Goal: Task Accomplishment & Management: Use online tool/utility

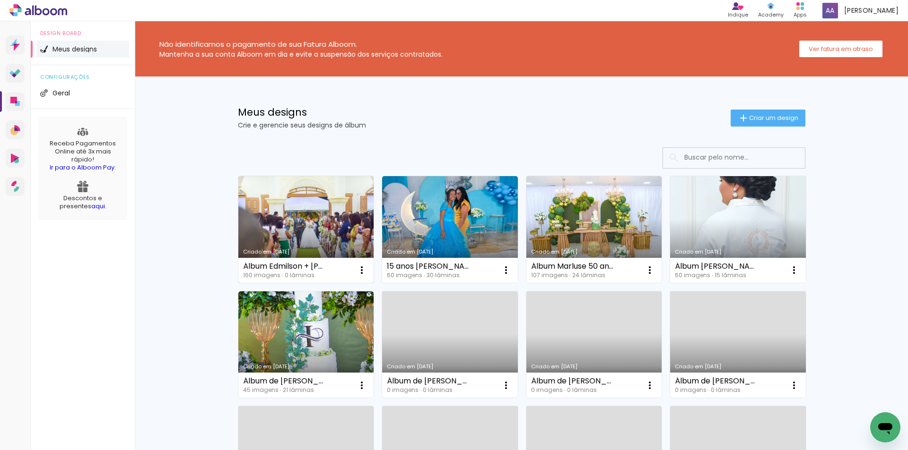
click at [299, 227] on link "Criado em [DATE]" at bounding box center [306, 229] width 136 height 107
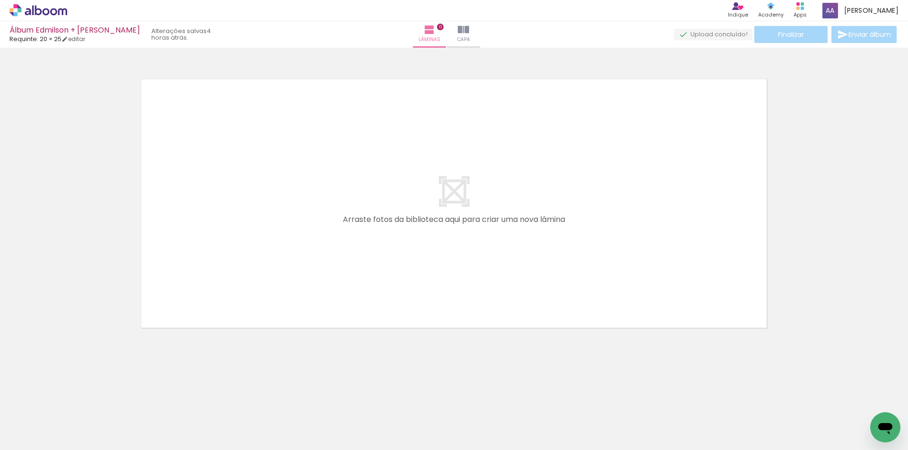
scroll to position [0, 203]
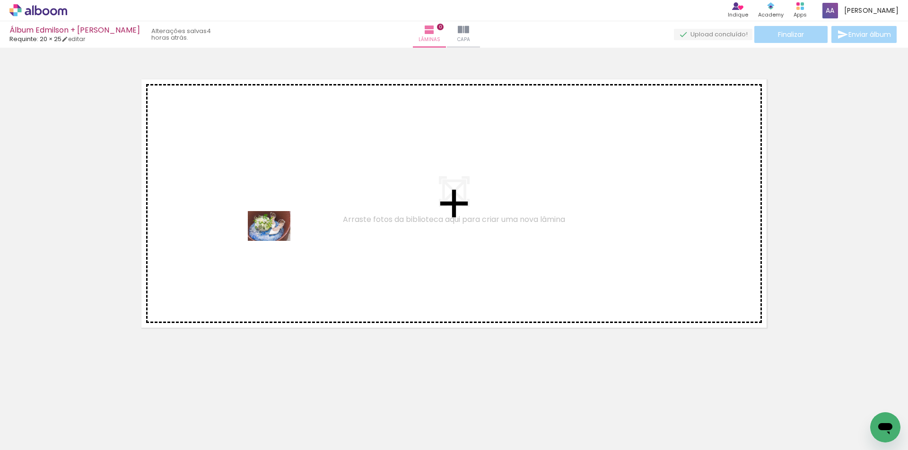
drag, startPoint x: 276, startPoint y: 414, endPoint x: 276, endPoint y: 233, distance: 181.0
click at [276, 233] on quentale-workspace at bounding box center [454, 225] width 908 height 450
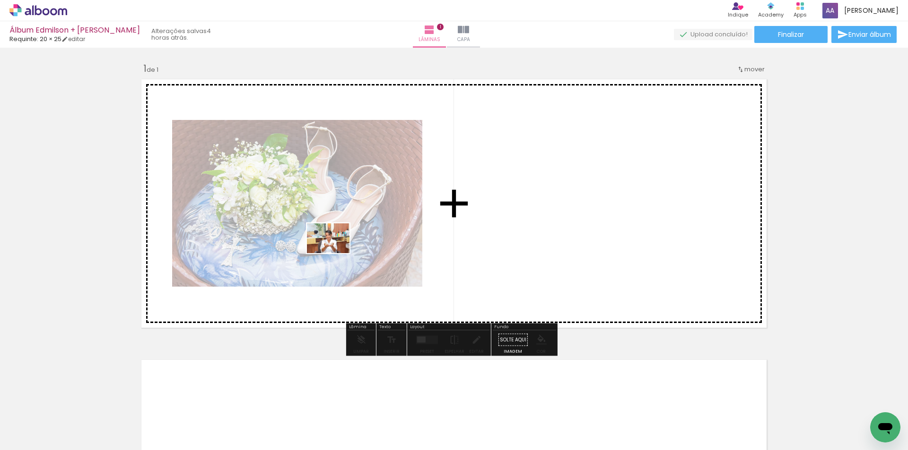
drag, startPoint x: 318, startPoint y: 413, endPoint x: 335, endPoint y: 251, distance: 162.5
click at [335, 251] on quentale-workspace at bounding box center [454, 225] width 908 height 450
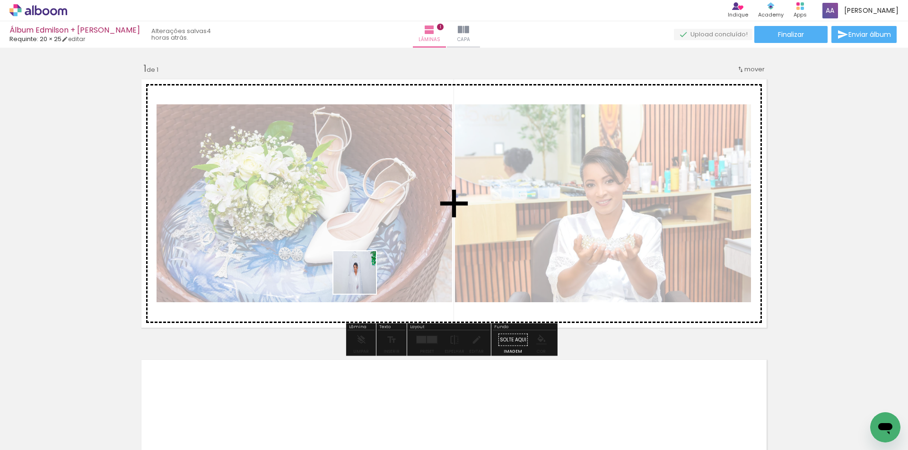
drag, startPoint x: 365, startPoint y: 317, endPoint x: 361, endPoint y: 270, distance: 47.5
click at [361, 270] on quentale-workspace at bounding box center [454, 225] width 908 height 450
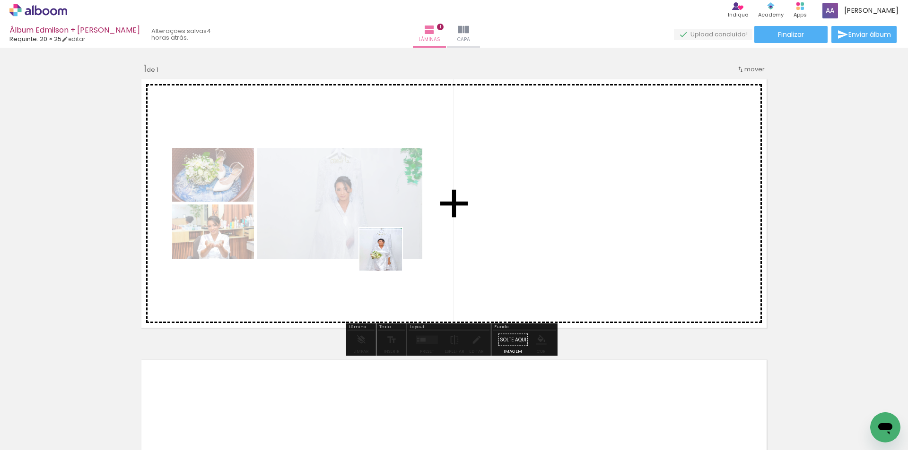
drag, startPoint x: 404, startPoint y: 309, endPoint x: 387, endPoint y: 251, distance: 60.6
click at [387, 251] on quentale-workspace at bounding box center [454, 225] width 908 height 450
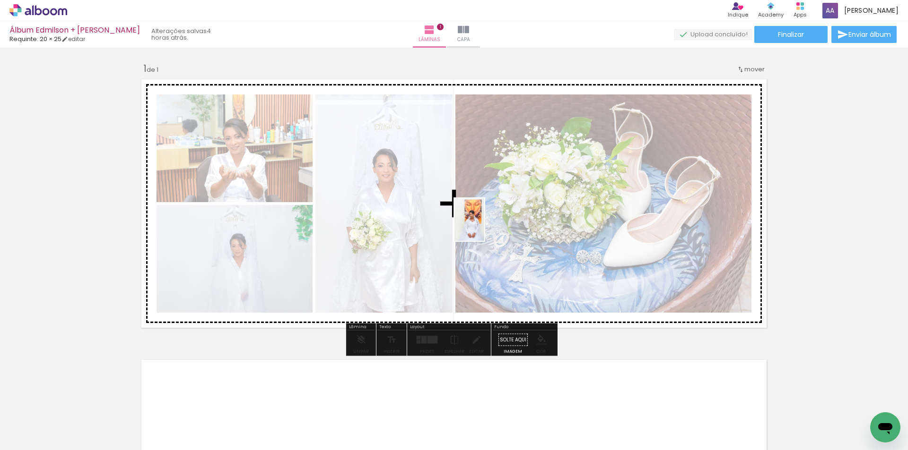
drag, startPoint x: 480, startPoint y: 418, endPoint x: 483, endPoint y: 227, distance: 191.0
click at [483, 227] on quentale-workspace at bounding box center [454, 225] width 908 height 450
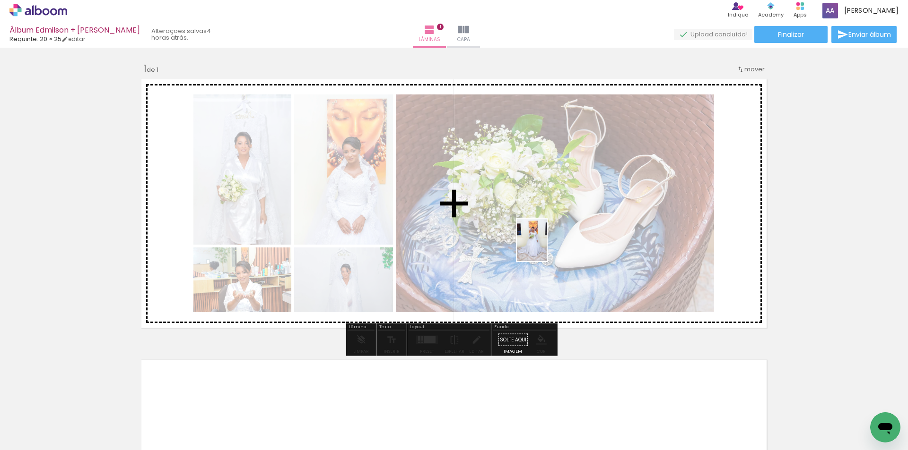
drag, startPoint x: 532, startPoint y: 427, endPoint x: 544, endPoint y: 246, distance: 181.9
click at [545, 247] on quentale-workspace at bounding box center [454, 225] width 908 height 450
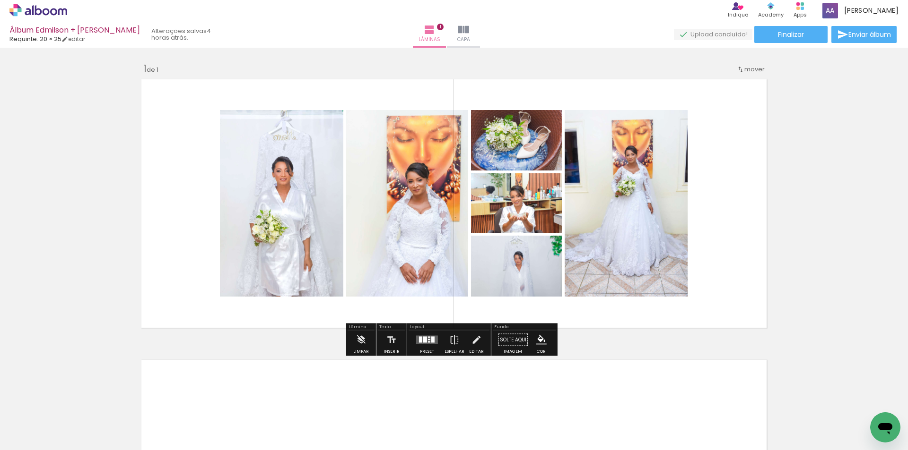
click at [431, 341] on div at bounding box center [432, 340] width 3 height 6
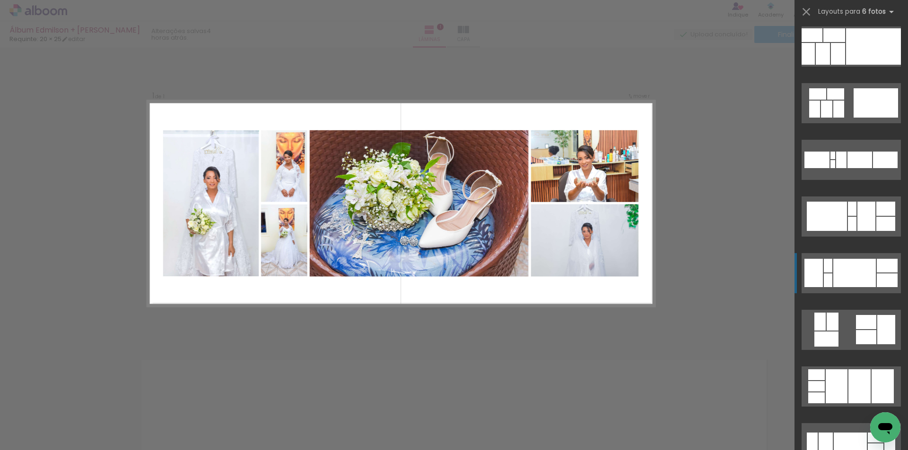
scroll to position [473, 0]
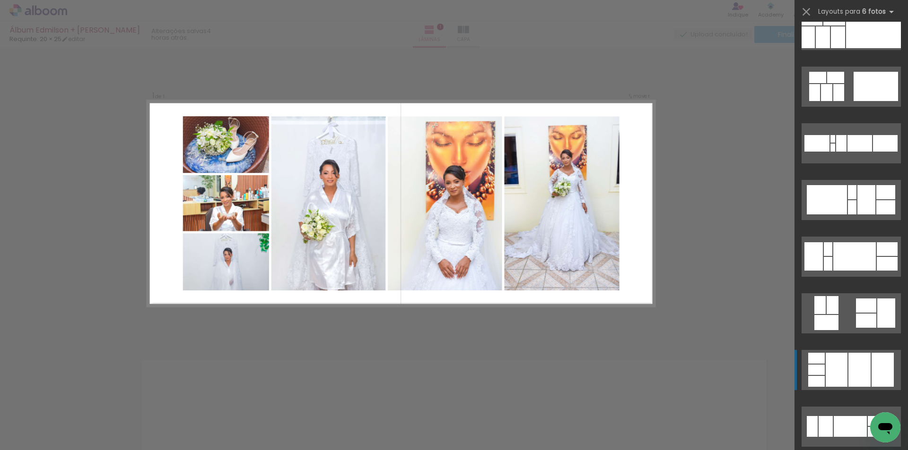
click at [875, 369] on div at bounding box center [882, 370] width 22 height 34
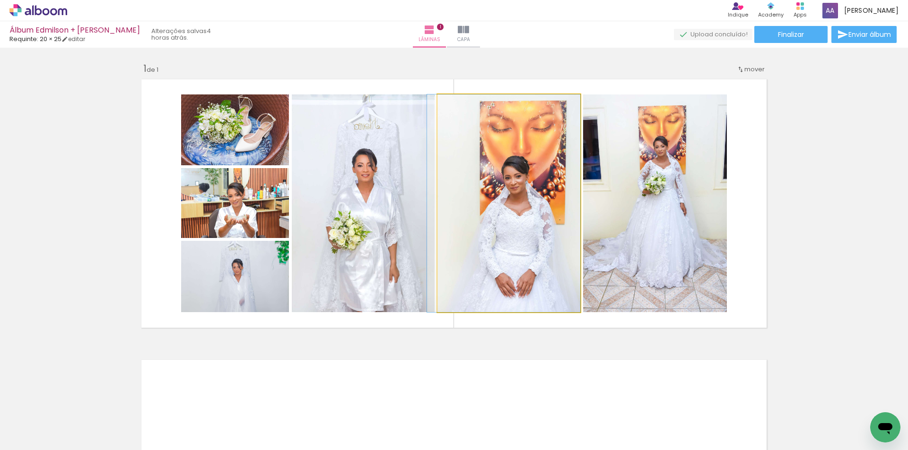
drag, startPoint x: 538, startPoint y: 272, endPoint x: 531, endPoint y: 271, distance: 7.1
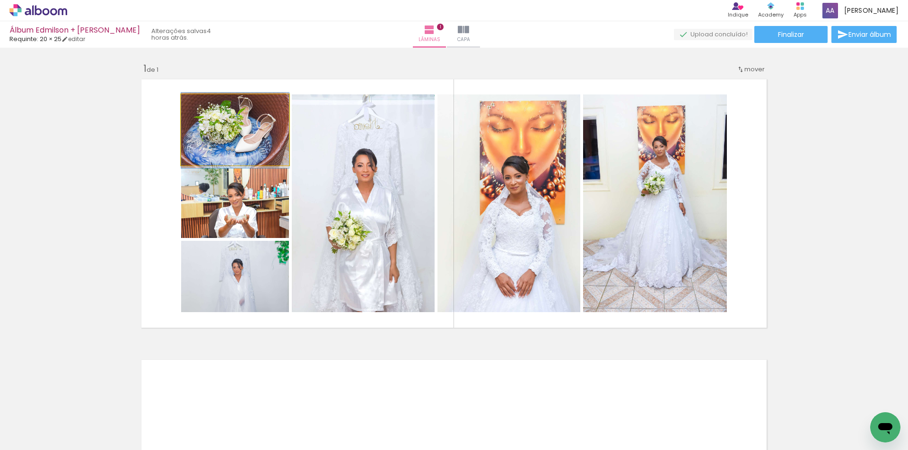
drag, startPoint x: 232, startPoint y: 146, endPoint x: 235, endPoint y: 154, distance: 8.1
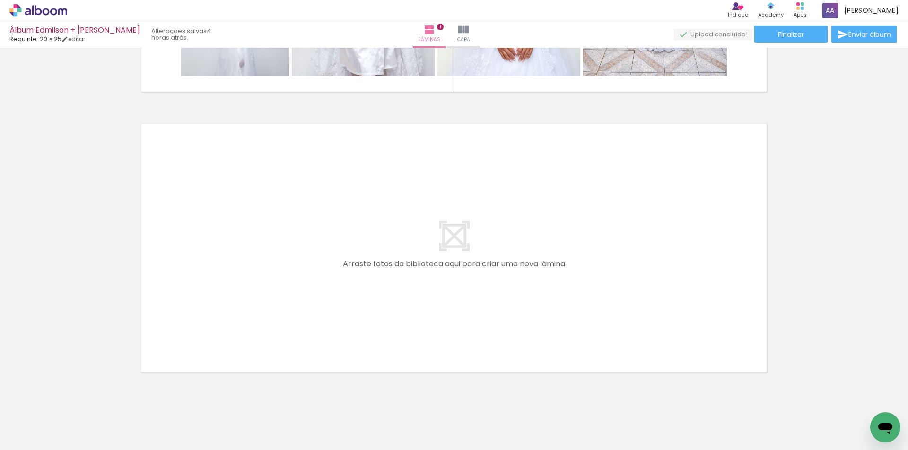
scroll to position [0, 0]
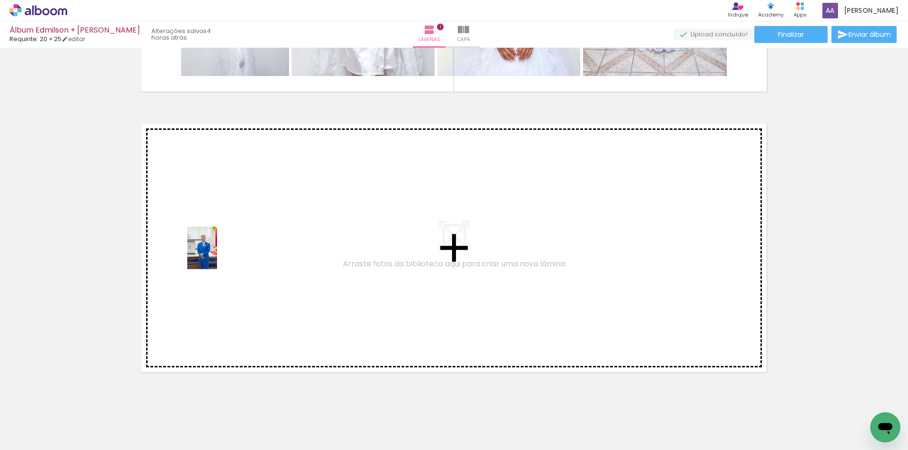
drag, startPoint x: 144, startPoint y: 426, endPoint x: 216, endPoint y: 255, distance: 185.0
click at [216, 255] on quentale-workspace at bounding box center [454, 225] width 908 height 450
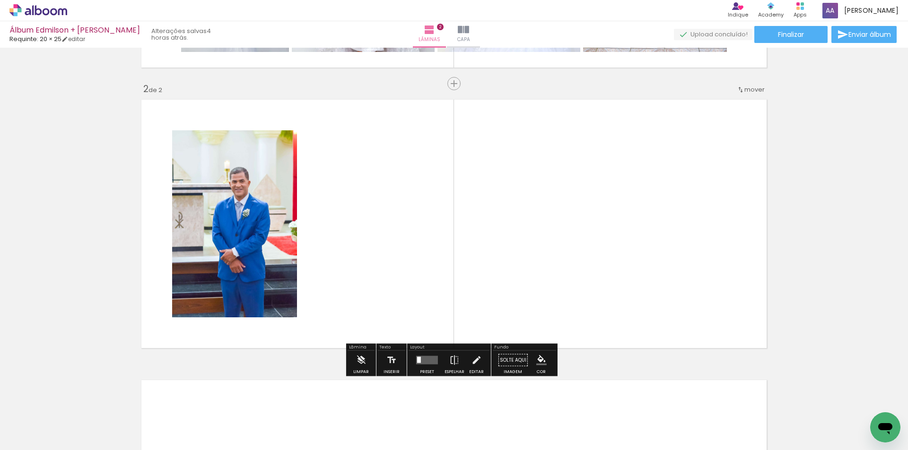
scroll to position [265, 0]
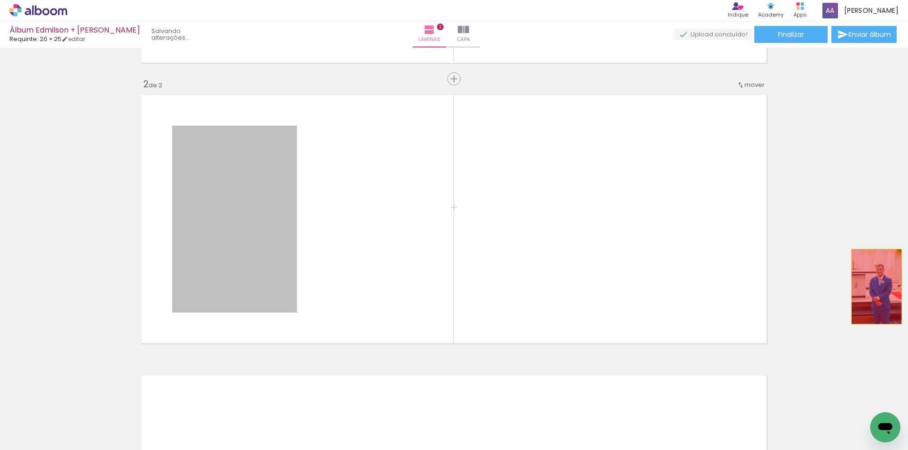
drag, startPoint x: 231, startPoint y: 269, endPoint x: 872, endPoint y: 287, distance: 640.7
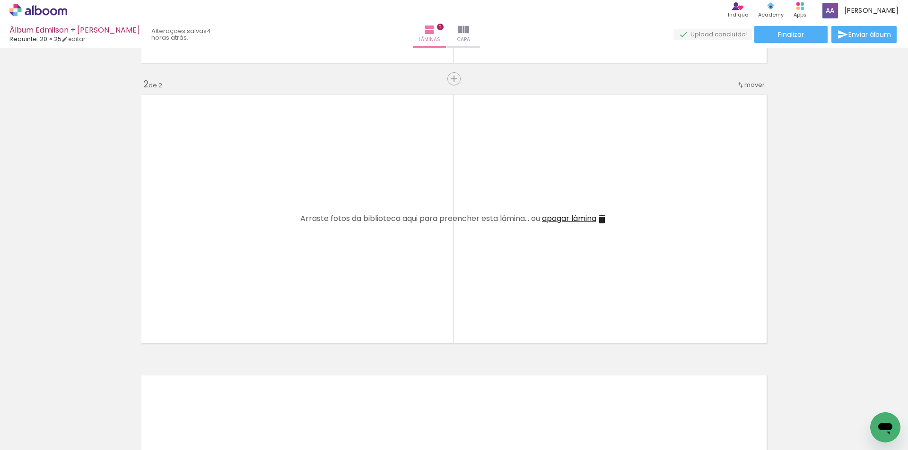
scroll to position [0, 542]
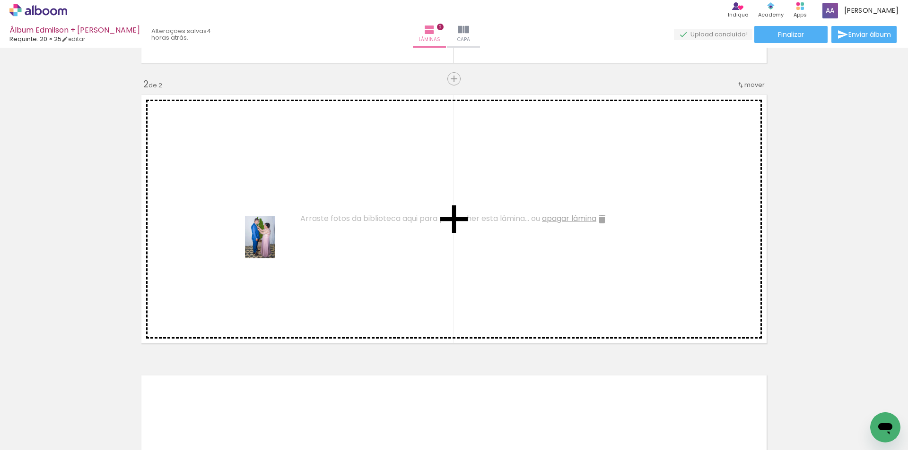
drag, startPoint x: 302, startPoint y: 405, endPoint x: 273, endPoint y: 243, distance: 163.7
click at [273, 243] on quentale-workspace at bounding box center [454, 225] width 908 height 450
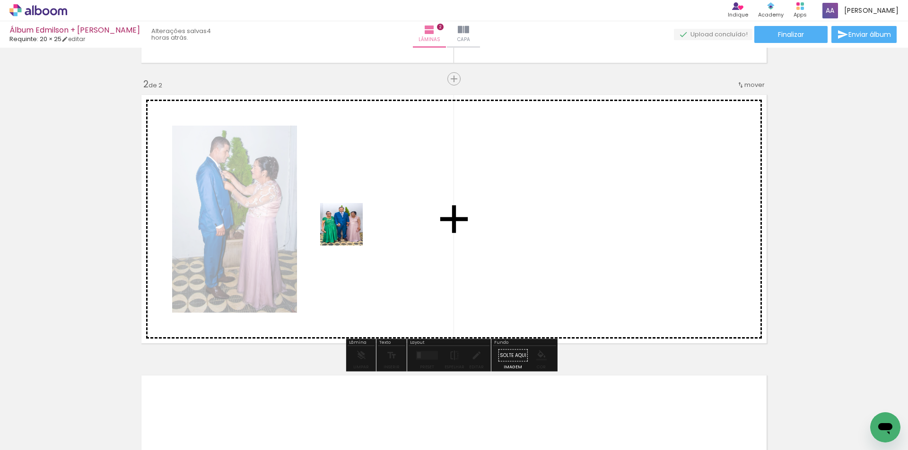
drag, startPoint x: 319, startPoint y: 282, endPoint x: 348, endPoint y: 230, distance: 59.7
click at [348, 230] on quentale-workspace at bounding box center [454, 225] width 908 height 450
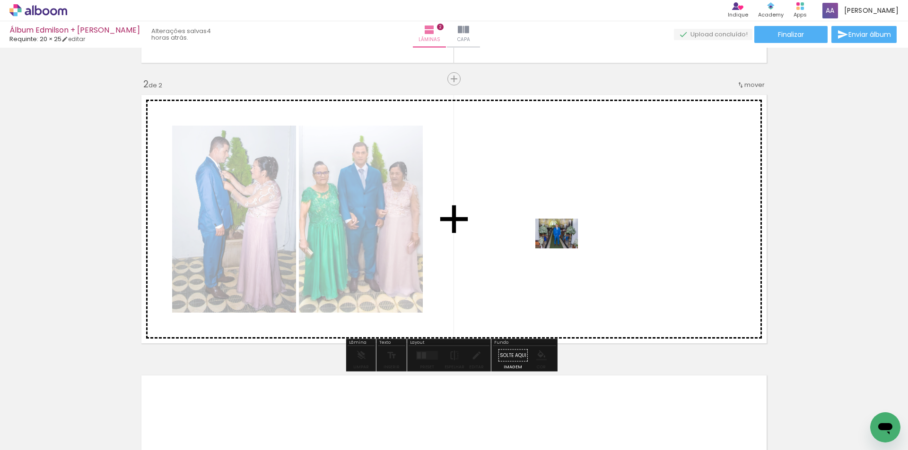
drag, startPoint x: 422, startPoint y: 352, endPoint x: 563, endPoint y: 247, distance: 176.3
click at [563, 247] on quentale-workspace at bounding box center [454, 225] width 908 height 450
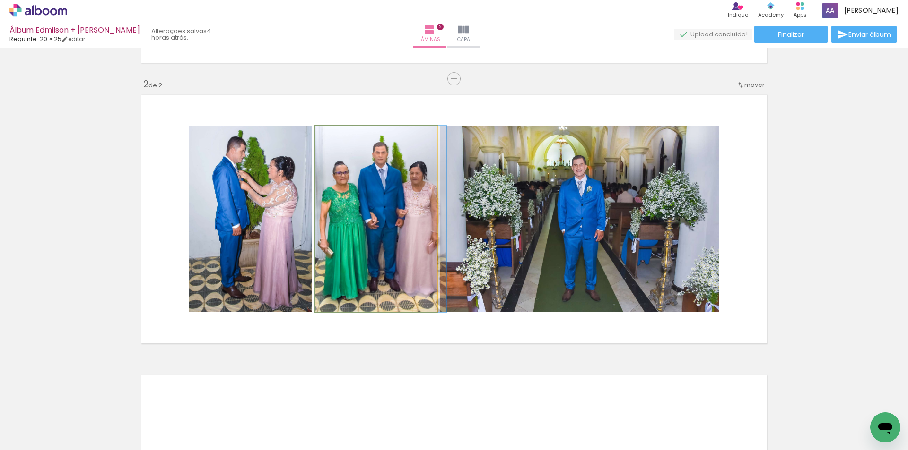
drag, startPoint x: 363, startPoint y: 209, endPoint x: 368, endPoint y: 208, distance: 5.1
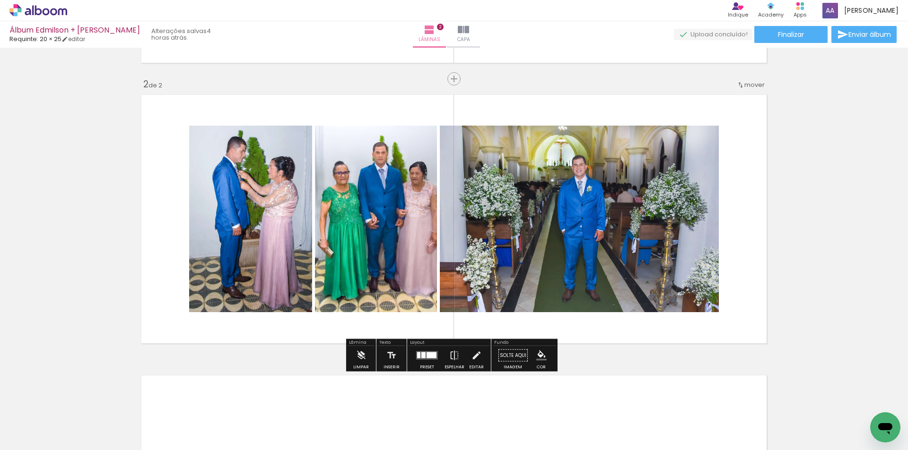
click at [426, 355] on div at bounding box center [431, 356] width 10 height 6
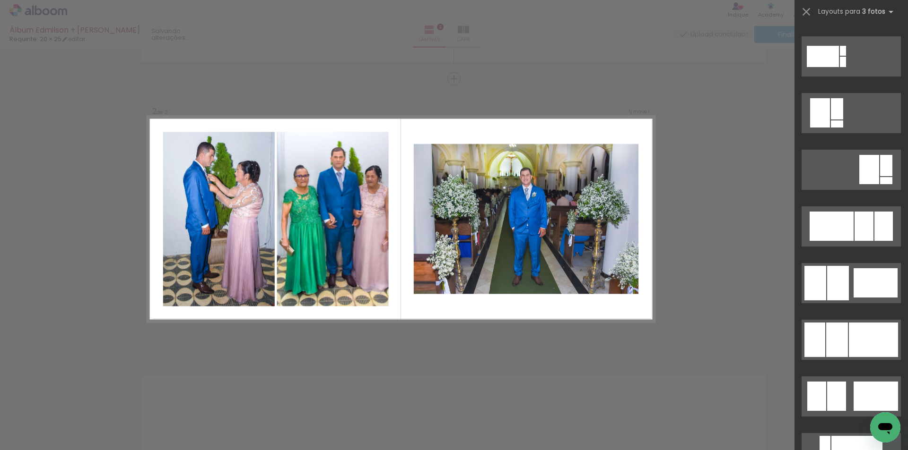
scroll to position [520, 0]
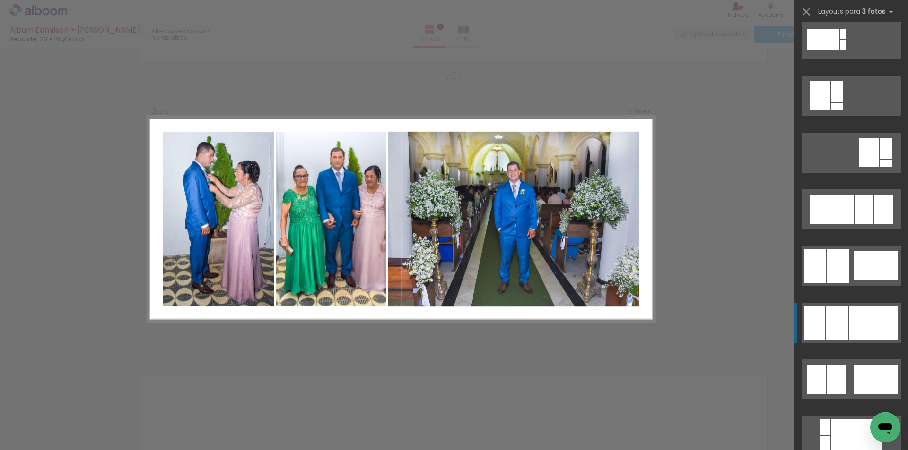
click at [869, 329] on div at bounding box center [872, 323] width 49 height 35
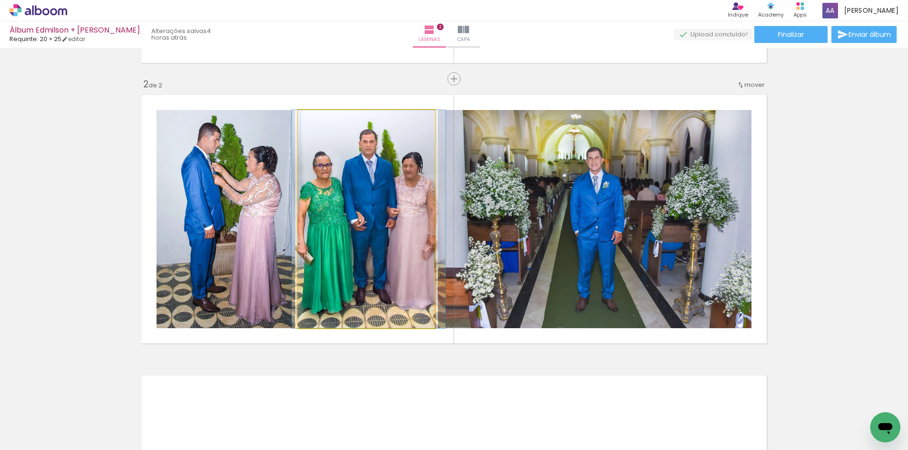
drag, startPoint x: 358, startPoint y: 225, endPoint x: 352, endPoint y: 223, distance: 6.8
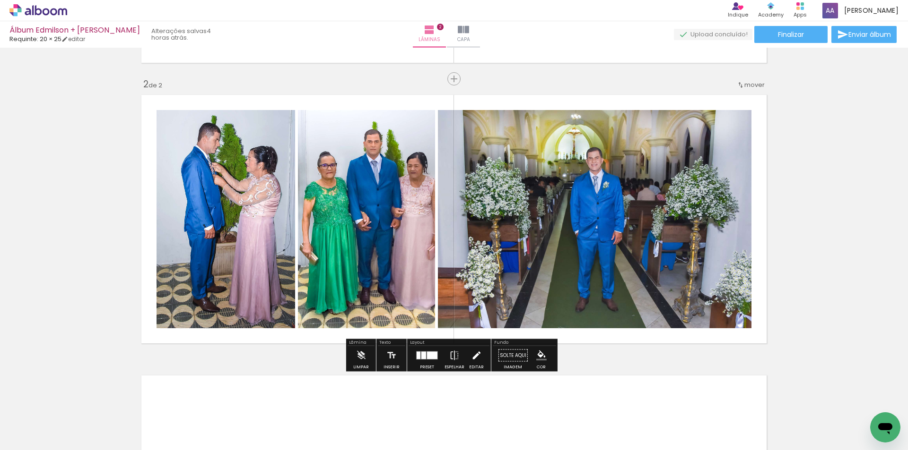
click at [474, 358] on iron-icon at bounding box center [476, 355] width 10 height 19
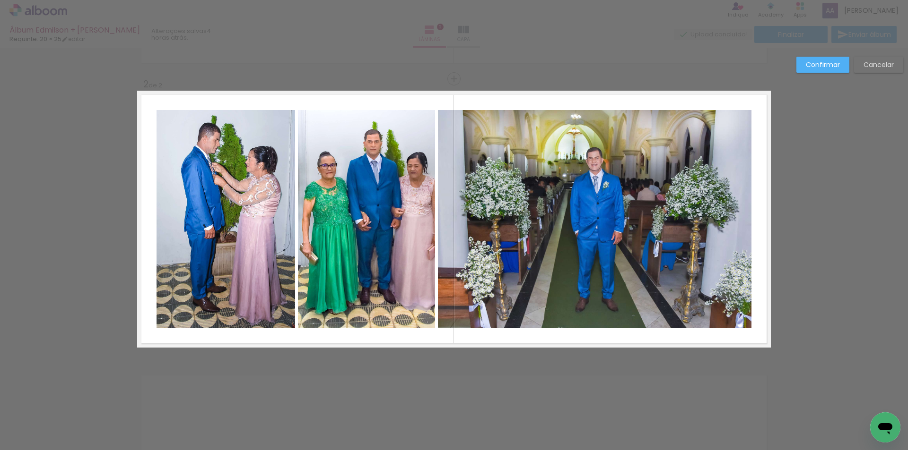
click at [463, 243] on quentale-photo at bounding box center [594, 219] width 313 height 218
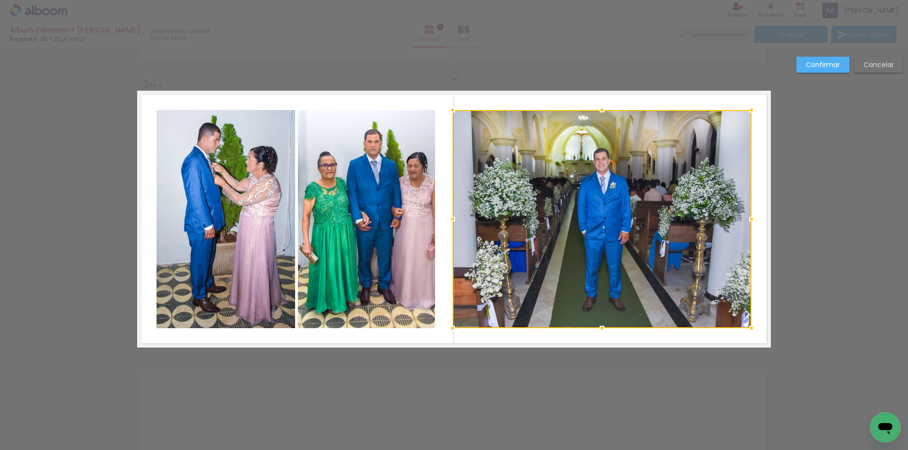
drag, startPoint x: 433, startPoint y: 222, endPoint x: 448, endPoint y: 221, distance: 14.7
click at [448, 221] on div at bounding box center [452, 219] width 19 height 19
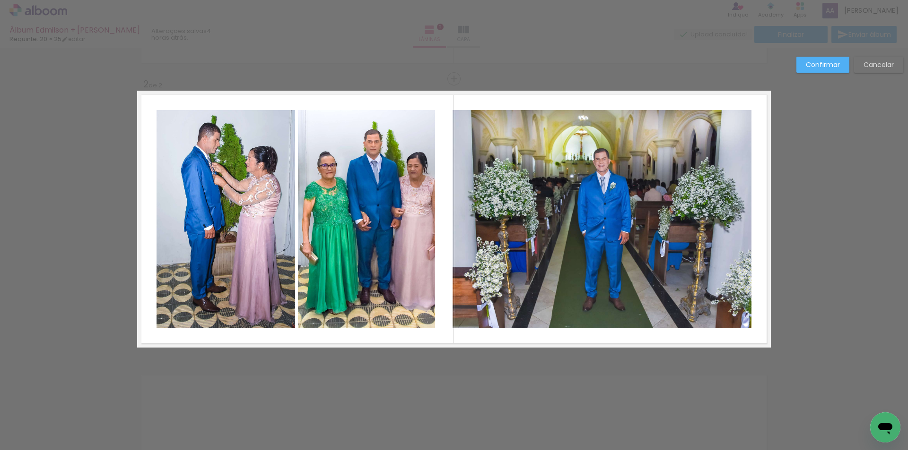
click at [396, 212] on quentale-photo at bounding box center [366, 219] width 137 height 218
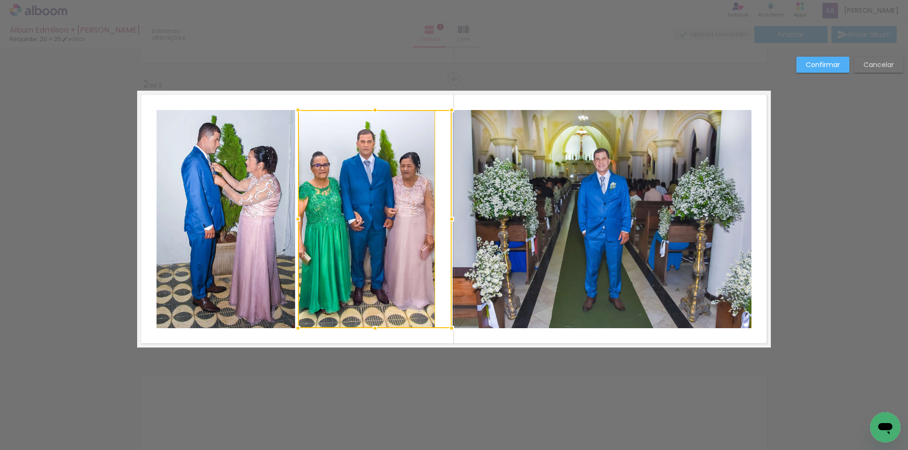
drag, startPoint x: 434, startPoint y: 219, endPoint x: 451, endPoint y: 225, distance: 17.3
click at [451, 225] on div at bounding box center [451, 219] width 19 height 19
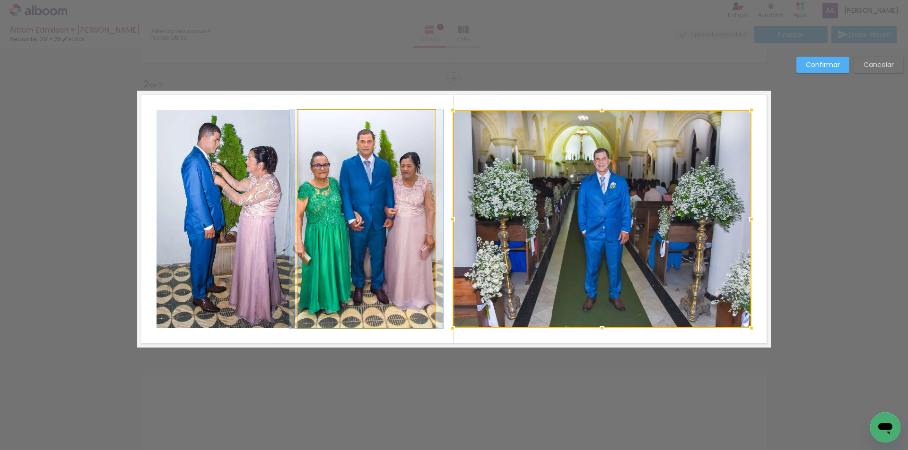
click at [410, 220] on quentale-photo at bounding box center [366, 219] width 137 height 218
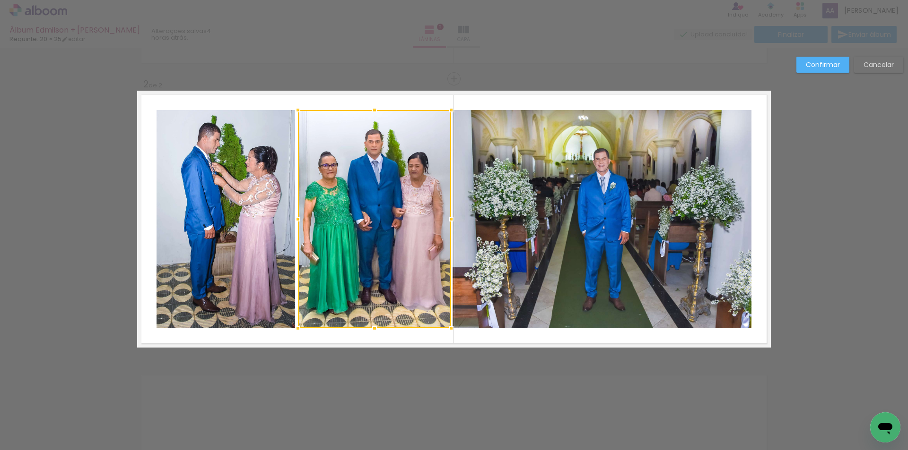
drag, startPoint x: 432, startPoint y: 222, endPoint x: 448, endPoint y: 230, distance: 18.0
click at [448, 230] on album-spread "2 de 2" at bounding box center [453, 219] width 633 height 257
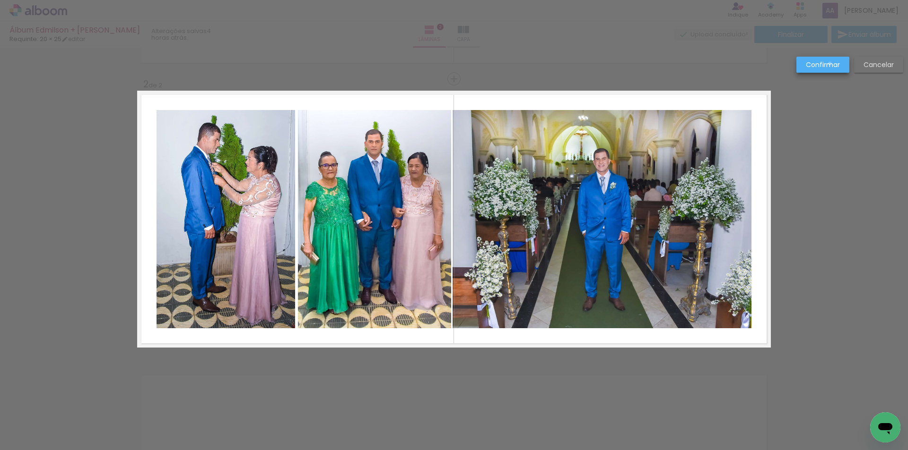
click at [0, 0] on slot "Confirmar" at bounding box center [0, 0] width 0 height 0
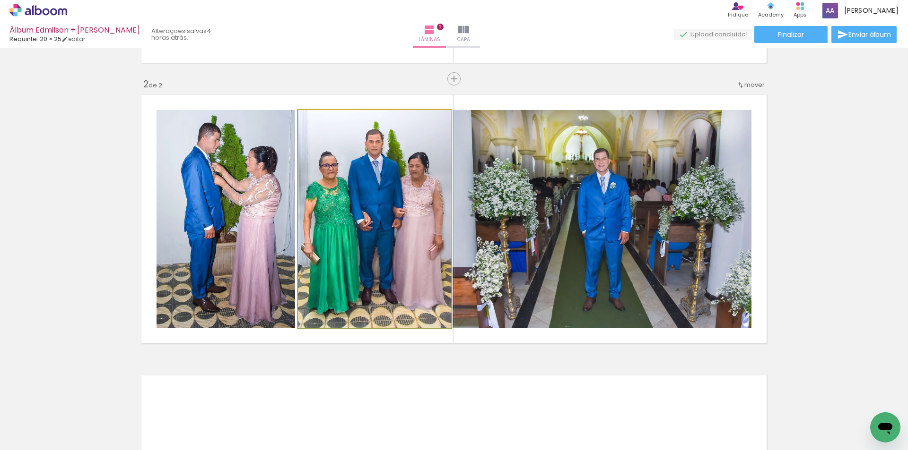
drag, startPoint x: 407, startPoint y: 236, endPoint x: 415, endPoint y: 238, distance: 7.8
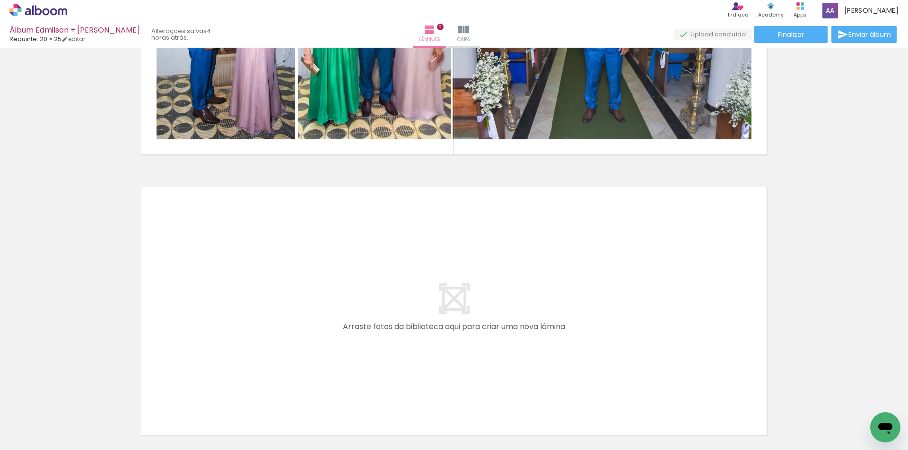
scroll to position [502, 0]
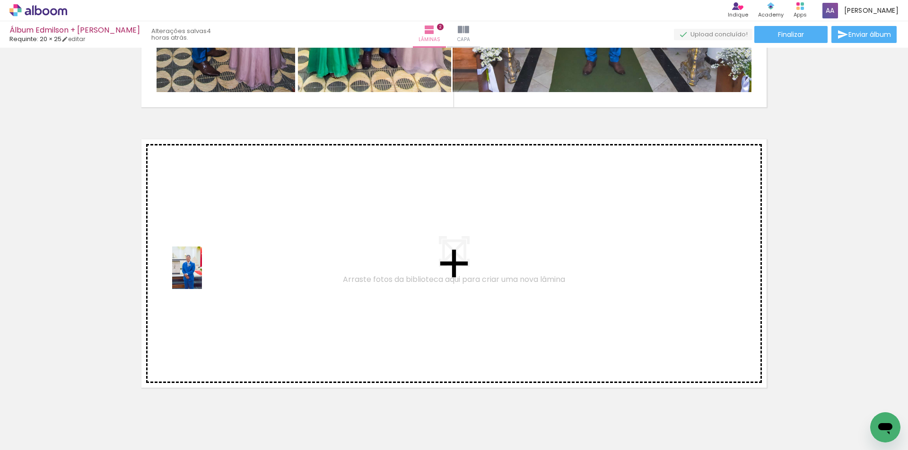
drag, startPoint x: 148, startPoint y: 423, endPoint x: 200, endPoint y: 275, distance: 157.0
click at [200, 275] on quentale-workspace at bounding box center [454, 225] width 908 height 450
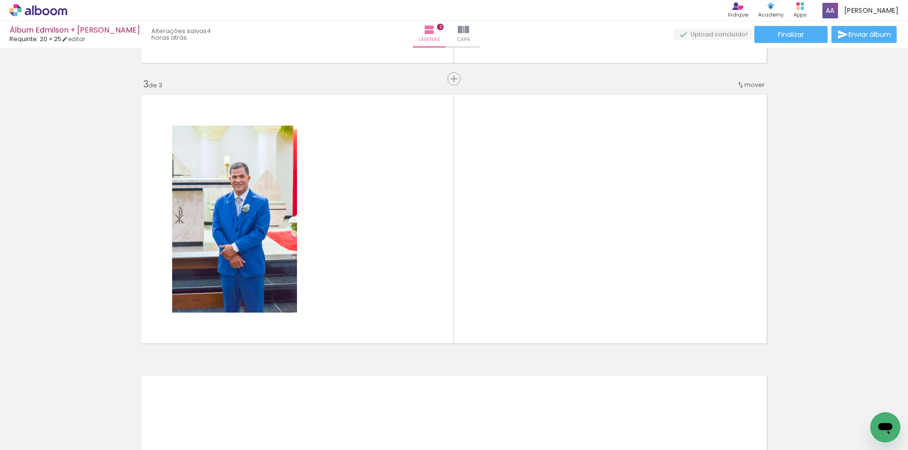
scroll to position [0, 717]
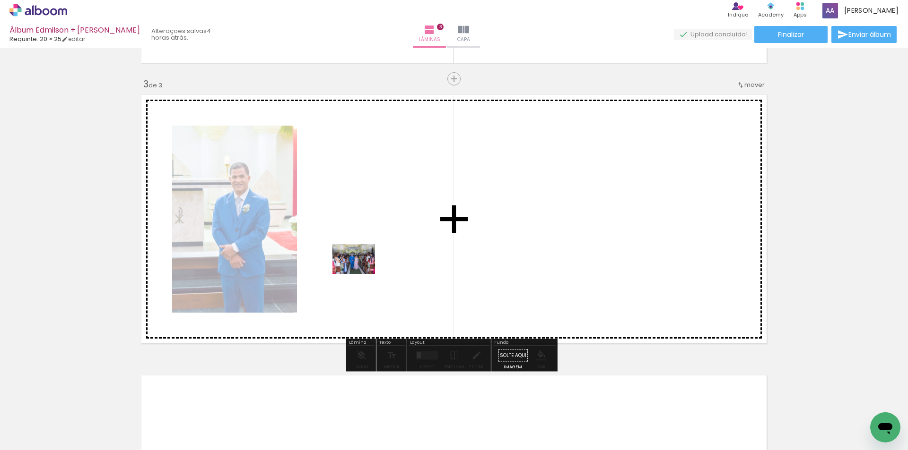
drag, startPoint x: 241, startPoint y: 423, endPoint x: 361, endPoint y: 272, distance: 192.7
click at [361, 272] on quentale-workspace at bounding box center [454, 225] width 908 height 450
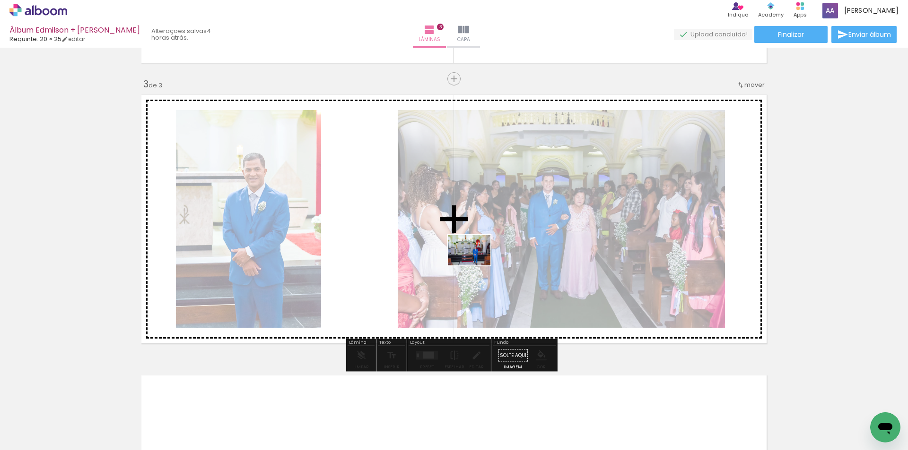
drag, startPoint x: 285, startPoint y: 422, endPoint x: 476, endPoint y: 264, distance: 248.4
click at [476, 264] on quentale-workspace at bounding box center [454, 225] width 908 height 450
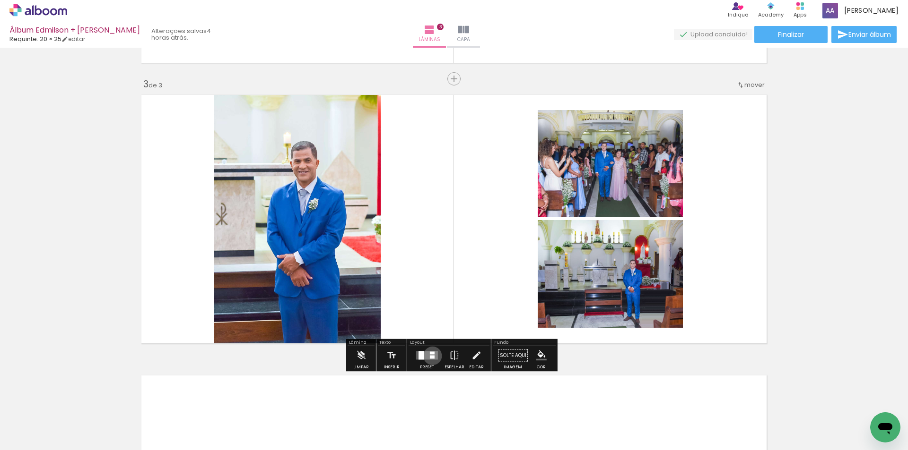
click at [430, 356] on div at bounding box center [432, 357] width 5 height 3
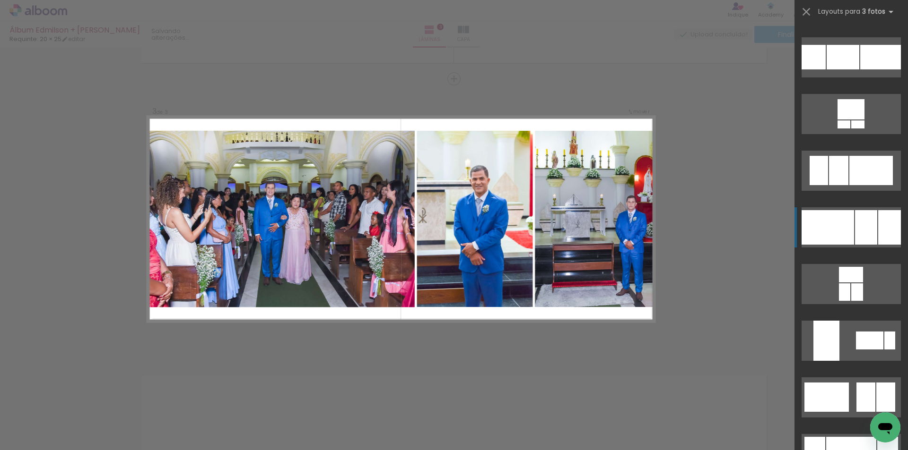
scroll to position [2269, 0]
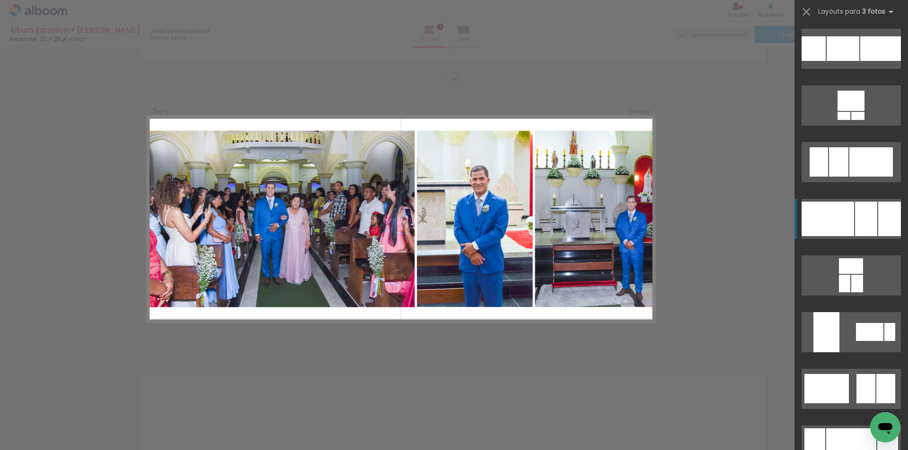
click at [878, 213] on div at bounding box center [889, 219] width 23 height 35
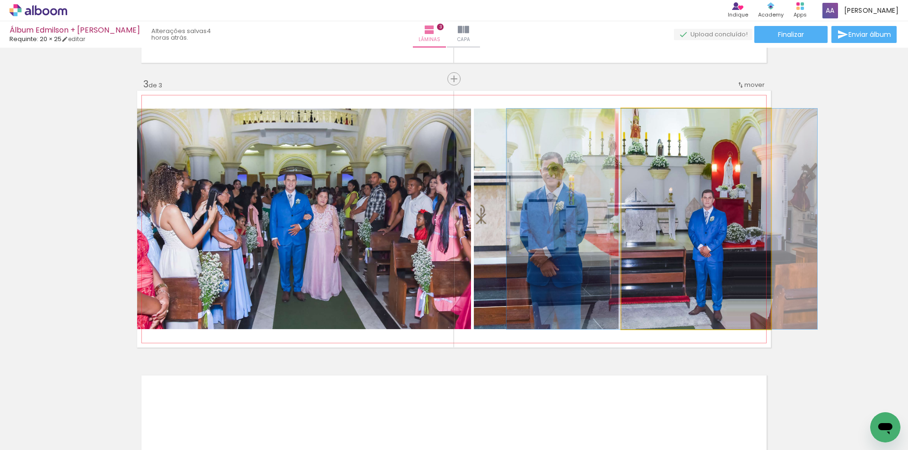
drag, startPoint x: 717, startPoint y: 219, endPoint x: 683, endPoint y: 218, distance: 34.0
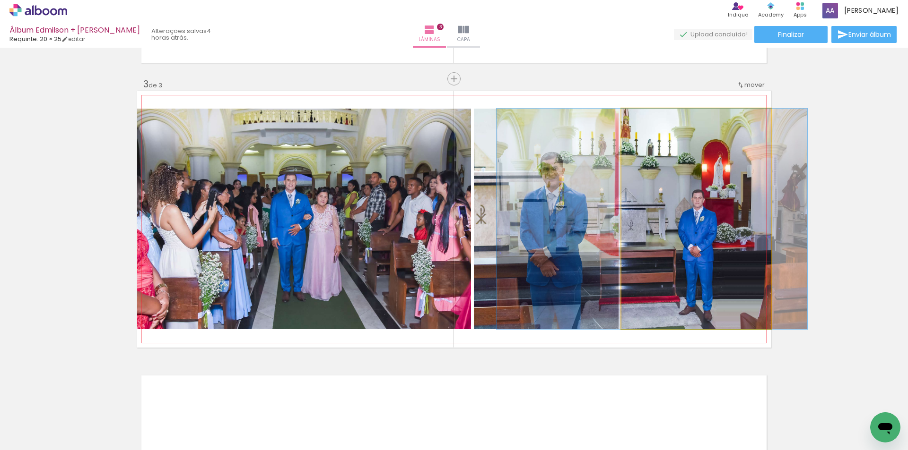
drag, startPoint x: 710, startPoint y: 228, endPoint x: 702, endPoint y: 228, distance: 7.6
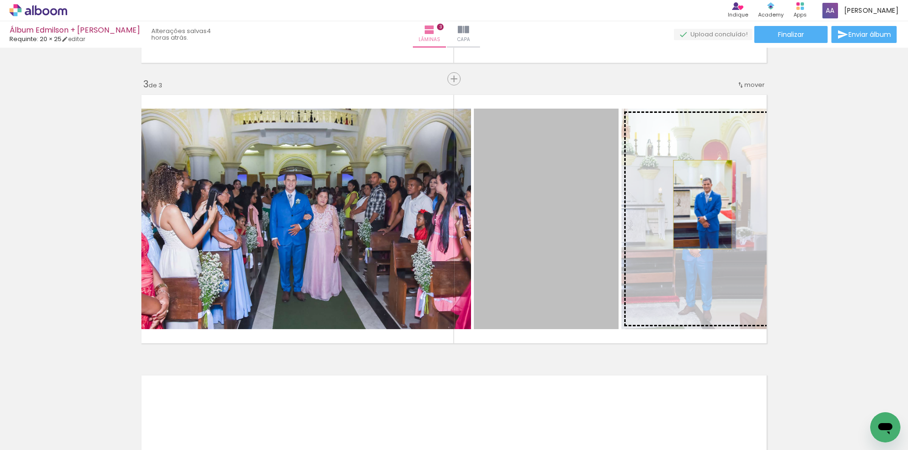
drag, startPoint x: 519, startPoint y: 208, endPoint x: 699, endPoint y: 205, distance: 180.1
click at [0, 0] on slot at bounding box center [0, 0] width 0 height 0
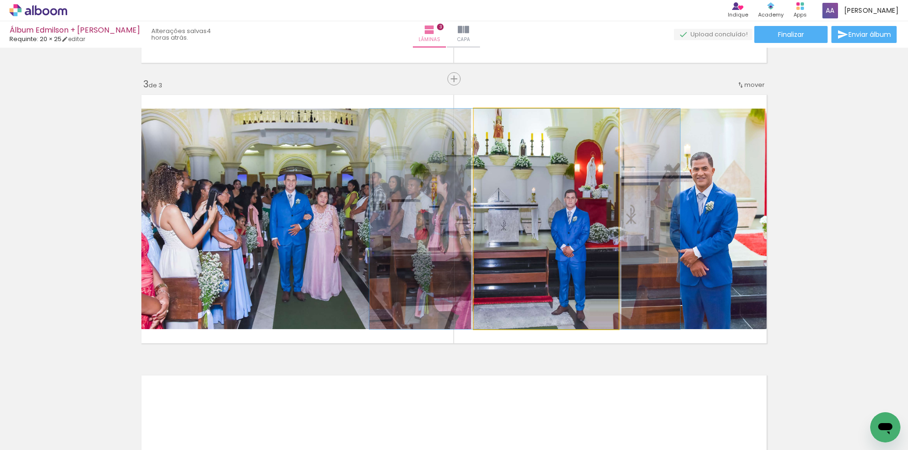
drag, startPoint x: 542, startPoint y: 219, endPoint x: 519, endPoint y: 219, distance: 22.7
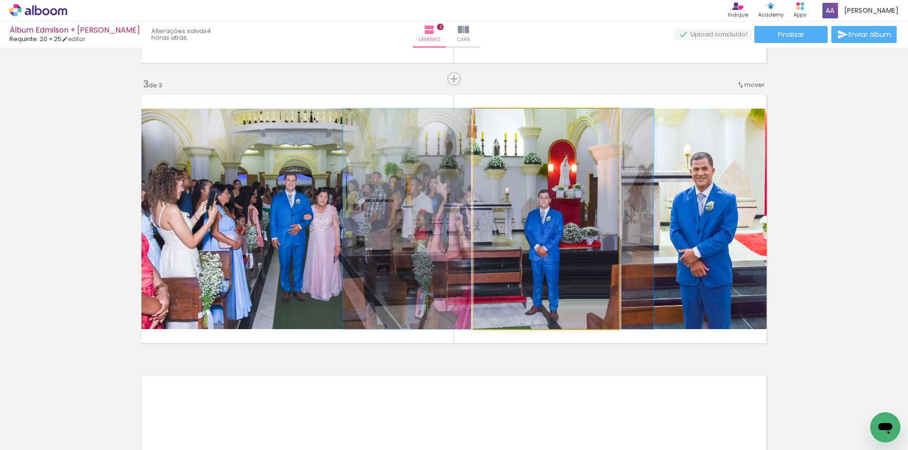
drag, startPoint x: 561, startPoint y: 221, endPoint x: 536, endPoint y: 220, distance: 25.1
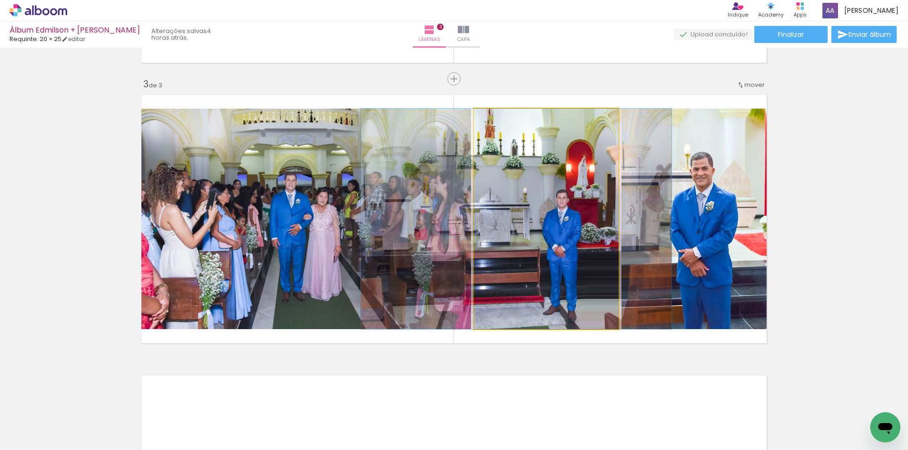
drag, startPoint x: 563, startPoint y: 237, endPoint x: 581, endPoint y: 237, distance: 18.0
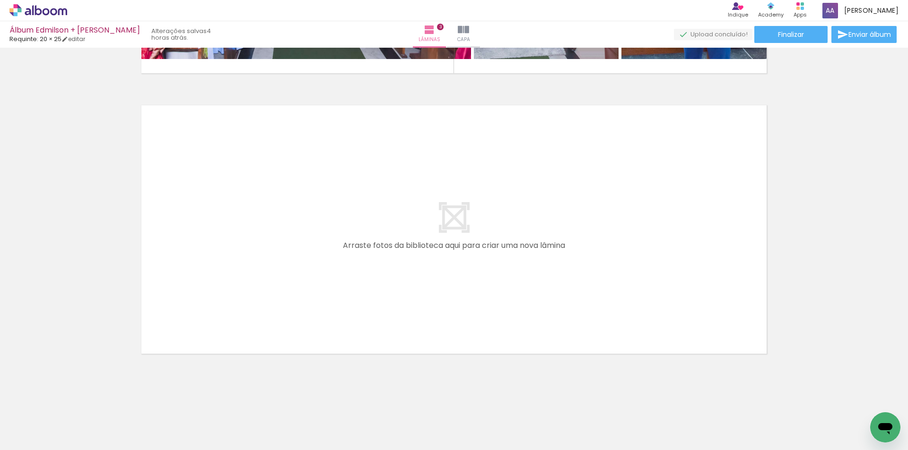
scroll to position [0, 0]
click at [260, 424] on div at bounding box center [253, 418] width 33 height 47
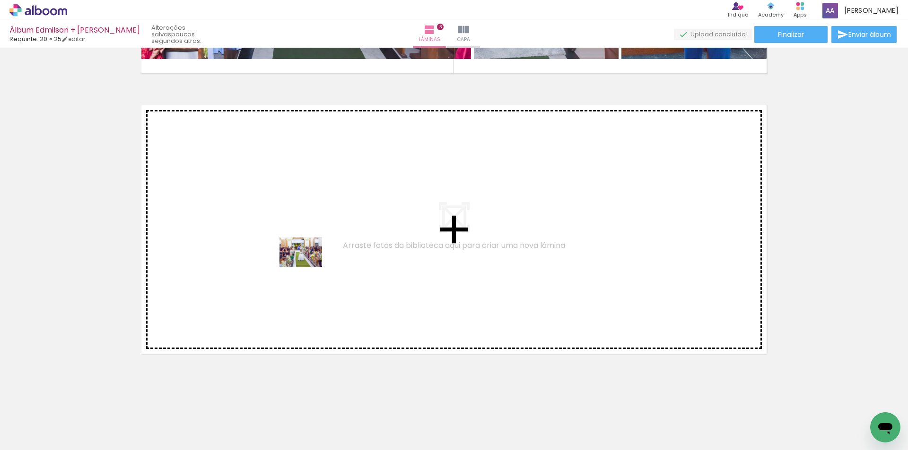
drag, startPoint x: 320, startPoint y: 416, endPoint x: 308, endPoint y: 266, distance: 150.8
click at [308, 266] on quentale-workspace at bounding box center [454, 225] width 908 height 450
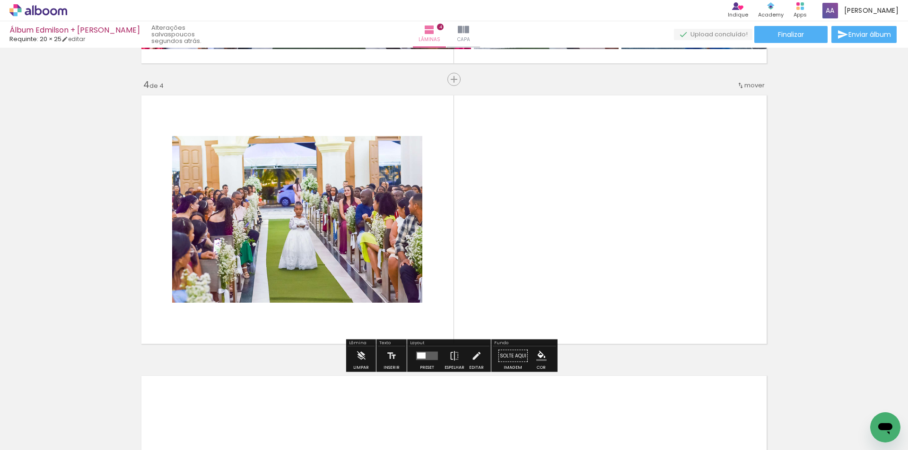
scroll to position [827, 0]
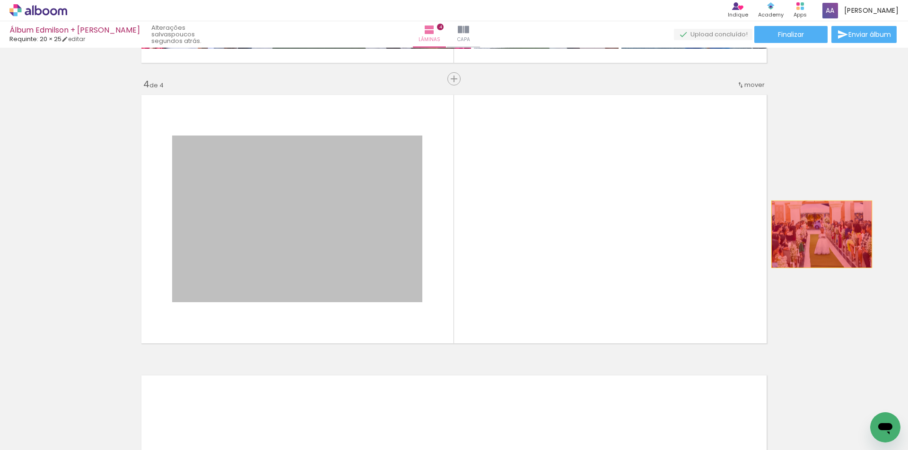
drag, startPoint x: 249, startPoint y: 243, endPoint x: 818, endPoint y: 234, distance: 569.6
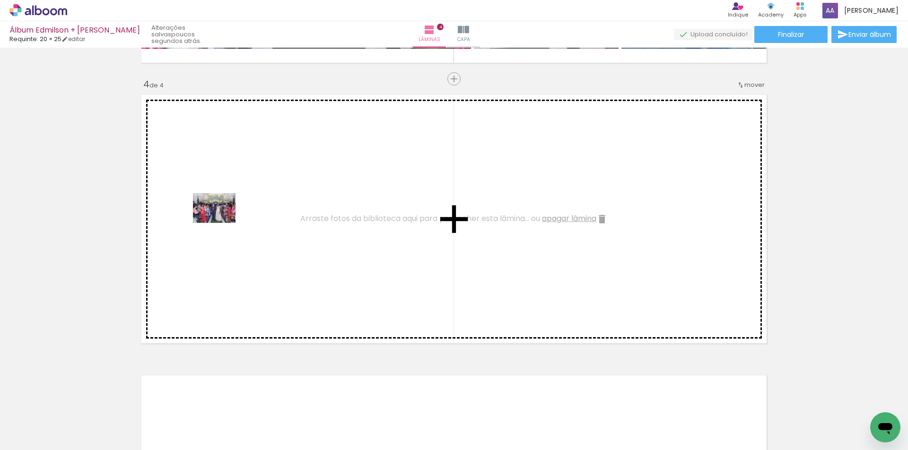
drag, startPoint x: 151, startPoint y: 400, endPoint x: 221, endPoint y: 222, distance: 191.6
click at [221, 222] on quentale-workspace at bounding box center [454, 225] width 908 height 450
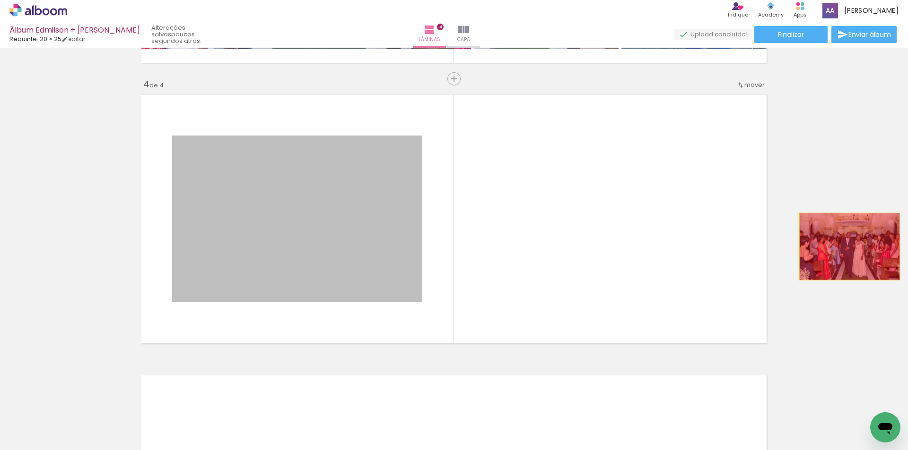
drag, startPoint x: 275, startPoint y: 249, endPoint x: 846, endPoint y: 247, distance: 571.0
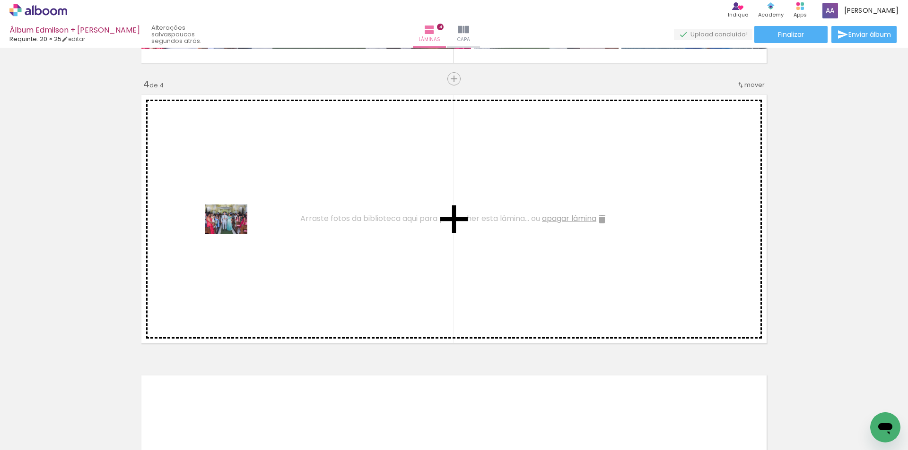
drag, startPoint x: 215, startPoint y: 320, endPoint x: 233, endPoint y: 233, distance: 89.3
click at [233, 233] on quentale-workspace at bounding box center [454, 225] width 908 height 450
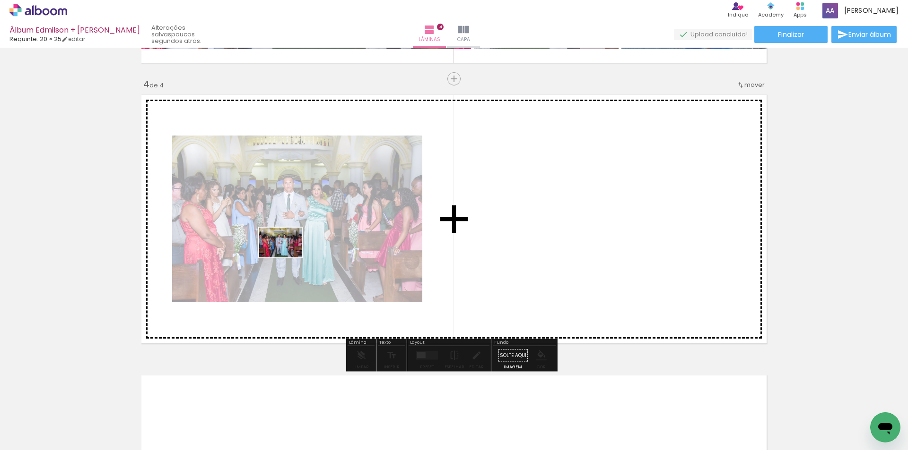
drag, startPoint x: 253, startPoint y: 405, endPoint x: 286, endPoint y: 256, distance: 152.5
click at [286, 256] on quentale-workspace at bounding box center [454, 225] width 908 height 450
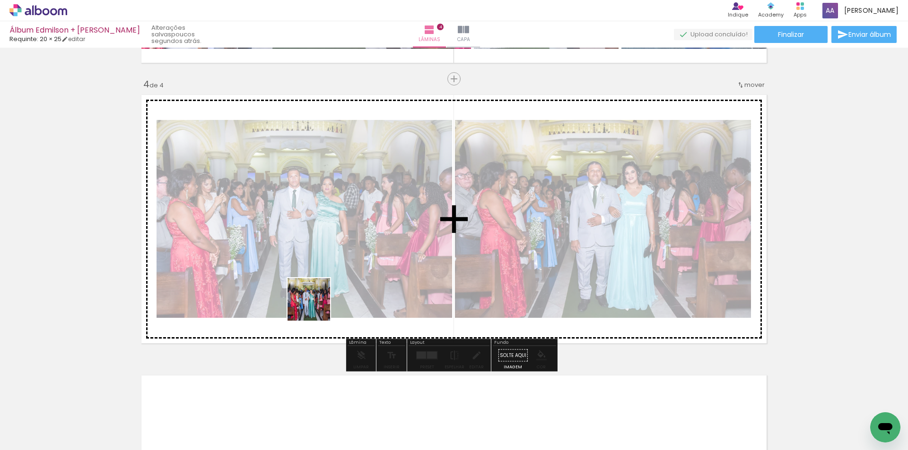
drag, startPoint x: 316, startPoint y: 307, endPoint x: 322, endPoint y: 267, distance: 40.7
click at [322, 267] on quentale-workspace at bounding box center [454, 225] width 908 height 450
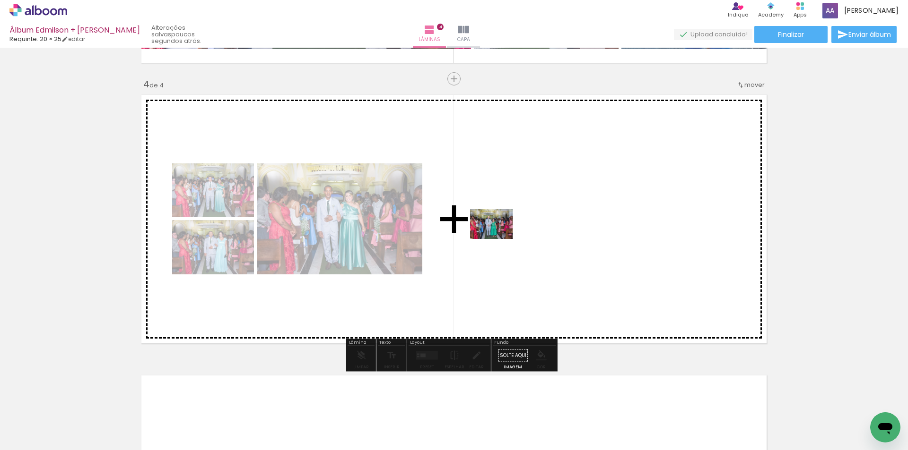
drag, startPoint x: 351, startPoint y: 421, endPoint x: 498, endPoint y: 238, distance: 235.0
click at [498, 238] on quentale-workspace at bounding box center [454, 225] width 908 height 450
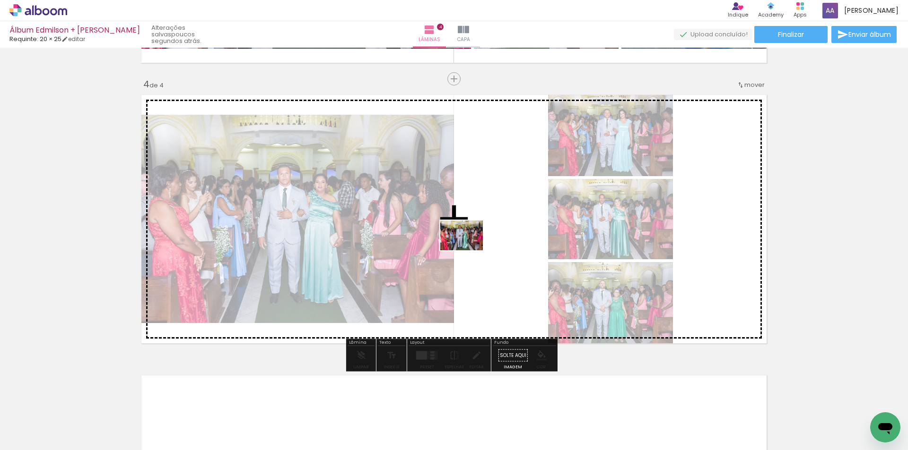
drag, startPoint x: 408, startPoint y: 420, endPoint x: 468, endPoint y: 249, distance: 181.3
click at [468, 249] on quentale-workspace at bounding box center [454, 225] width 908 height 450
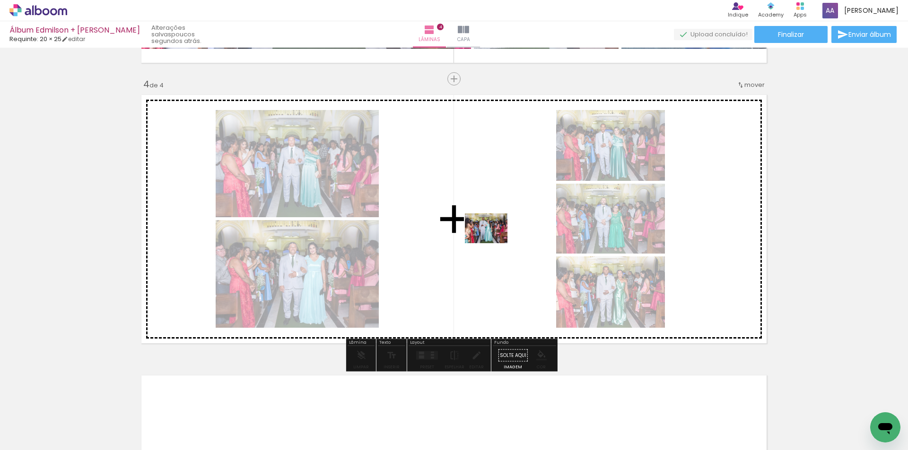
drag, startPoint x: 461, startPoint y: 424, endPoint x: 493, endPoint y: 242, distance: 184.3
click at [493, 242] on quentale-workspace at bounding box center [454, 225] width 908 height 450
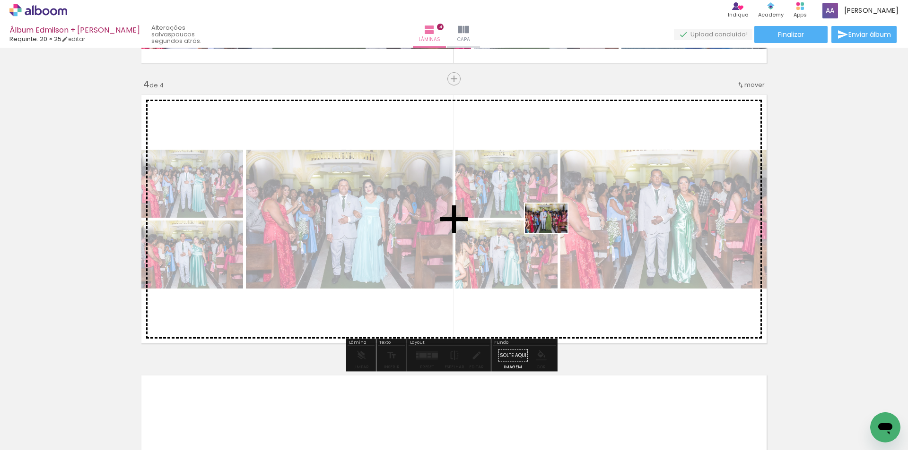
drag, startPoint x: 516, startPoint y: 385, endPoint x: 553, endPoint y: 232, distance: 157.6
click at [553, 232] on quentale-workspace at bounding box center [454, 225] width 908 height 450
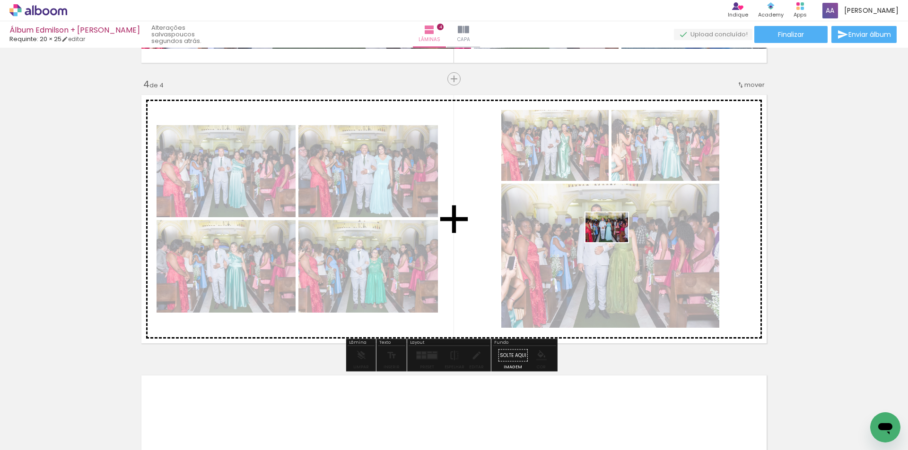
drag, startPoint x: 563, startPoint y: 421, endPoint x: 613, endPoint y: 241, distance: 187.3
click at [613, 241] on quentale-workspace at bounding box center [454, 225] width 908 height 450
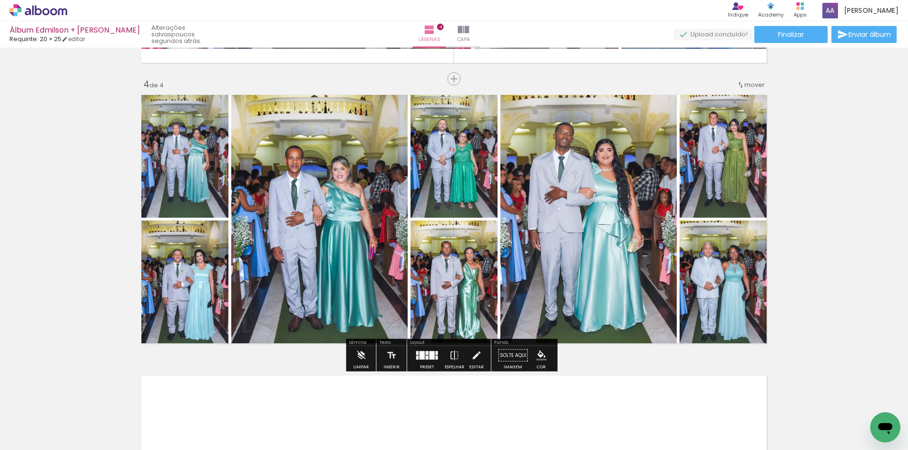
click at [429, 357] on div at bounding box center [431, 356] width 5 height 9
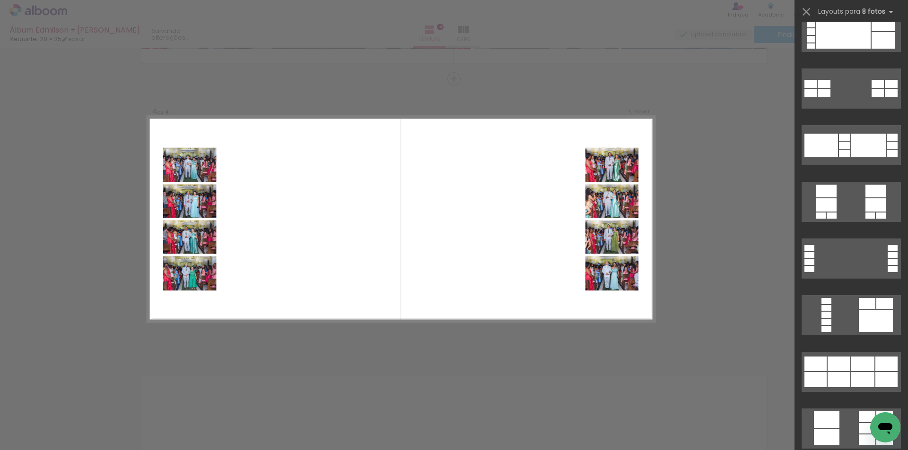
scroll to position [804, 0]
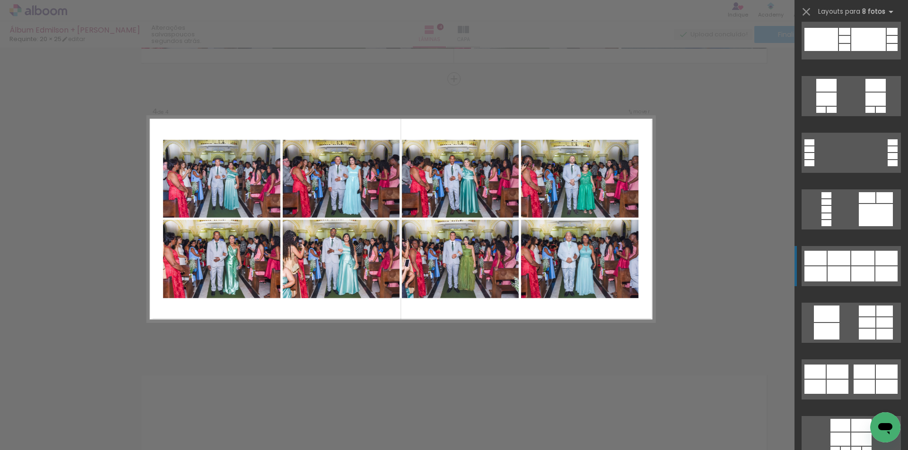
click at [857, 265] on div at bounding box center [862, 258] width 23 height 15
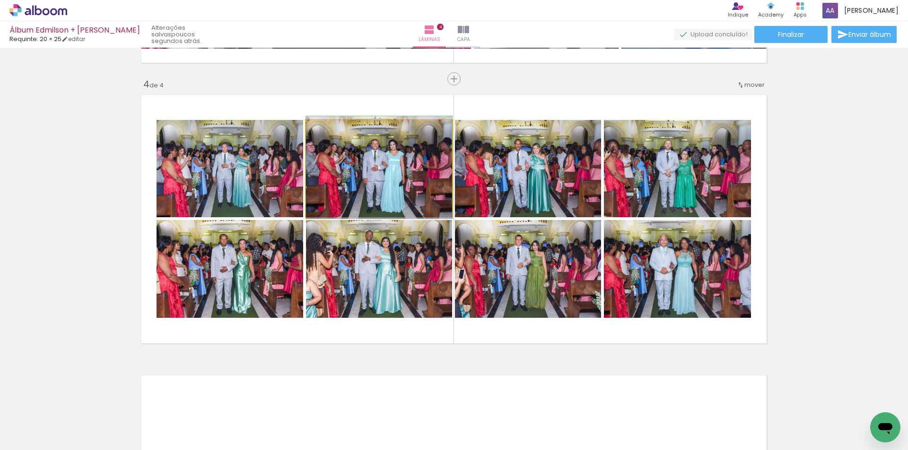
drag, startPoint x: 386, startPoint y: 185, endPoint x: 417, endPoint y: 184, distance: 31.2
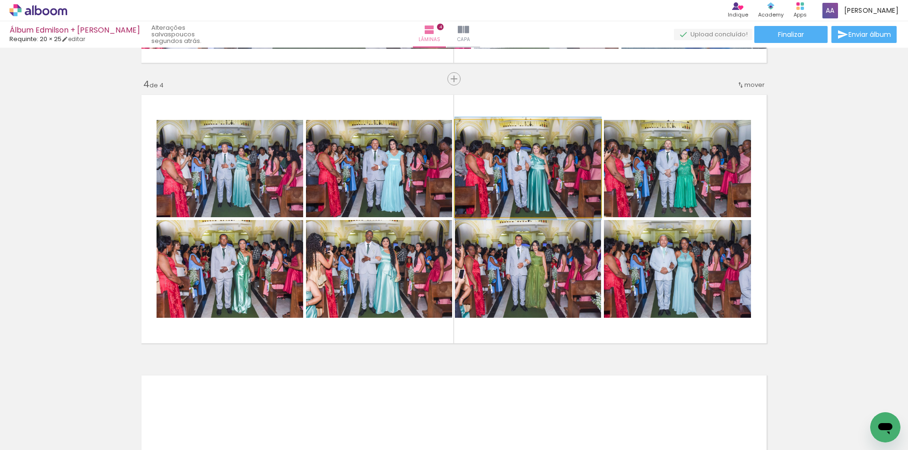
drag, startPoint x: 540, startPoint y: 182, endPoint x: 534, endPoint y: 182, distance: 6.1
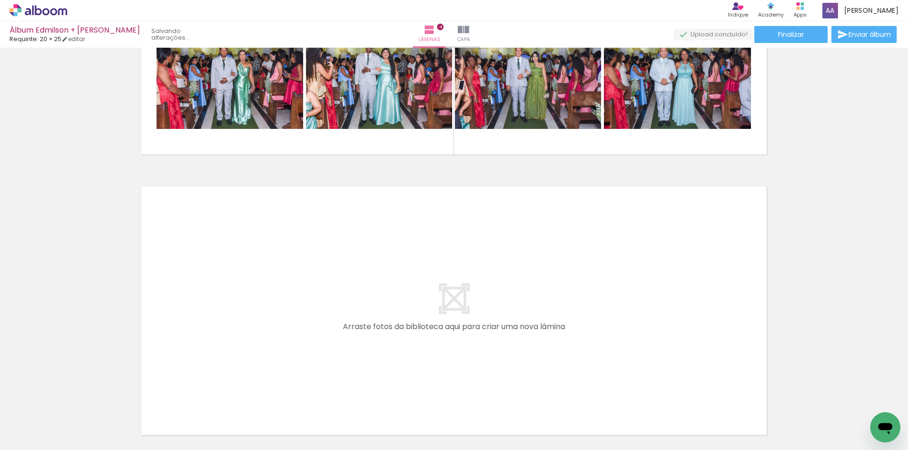
scroll to position [1063, 0]
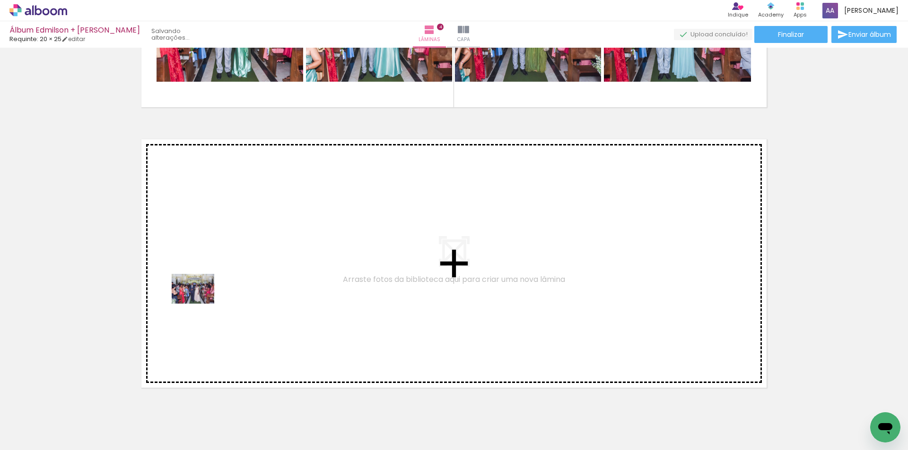
drag, startPoint x: 165, startPoint y: 365, endPoint x: 200, endPoint y: 303, distance: 71.7
click at [200, 303] on quentale-workspace at bounding box center [454, 225] width 908 height 450
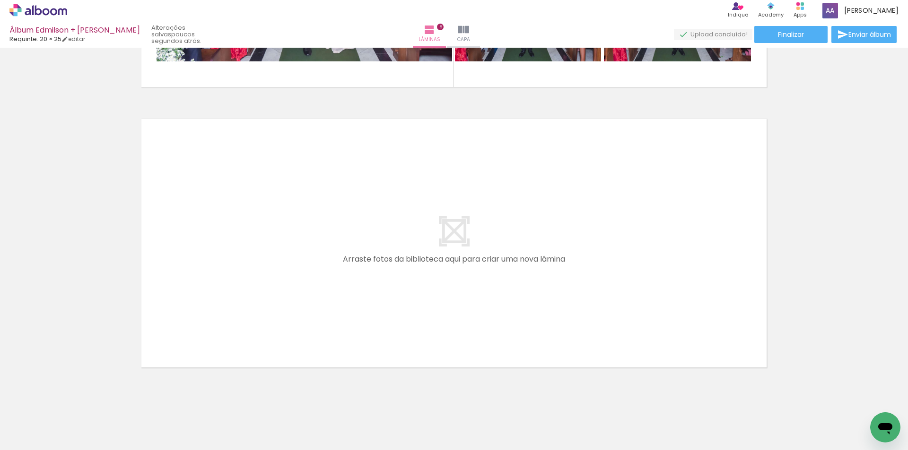
scroll to position [1378, 0]
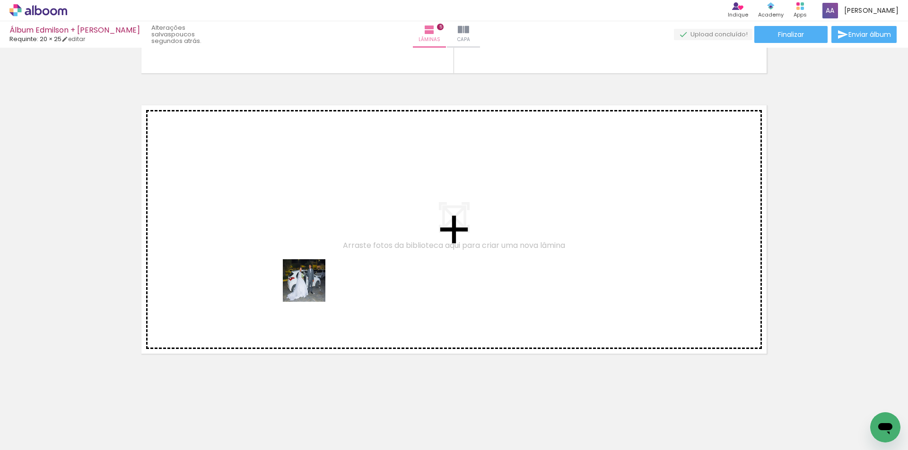
drag, startPoint x: 329, startPoint y: 337, endPoint x: 308, endPoint y: 279, distance: 61.5
click at [308, 279] on quentale-workspace at bounding box center [454, 225] width 908 height 450
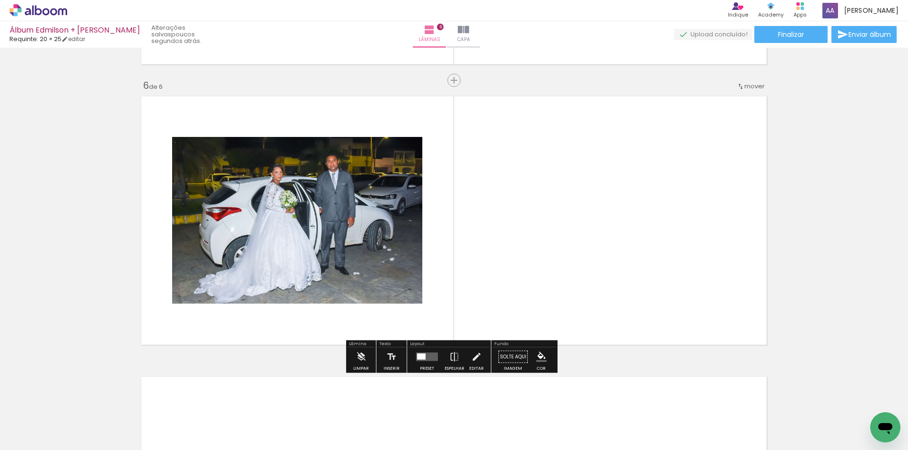
scroll to position [1388, 0]
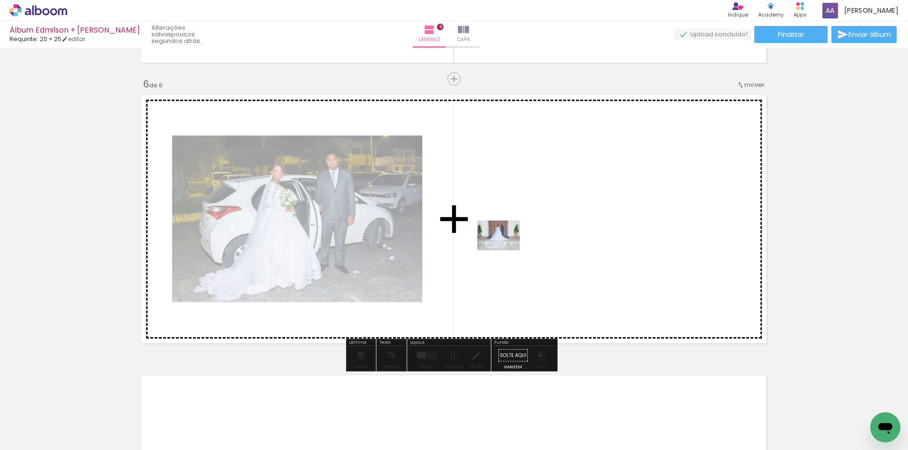
drag, startPoint x: 398, startPoint y: 418, endPoint x: 505, endPoint y: 249, distance: 199.7
click at [505, 249] on quentale-workspace at bounding box center [454, 225] width 908 height 450
